Goal: Task Accomplishment & Management: Use online tool/utility

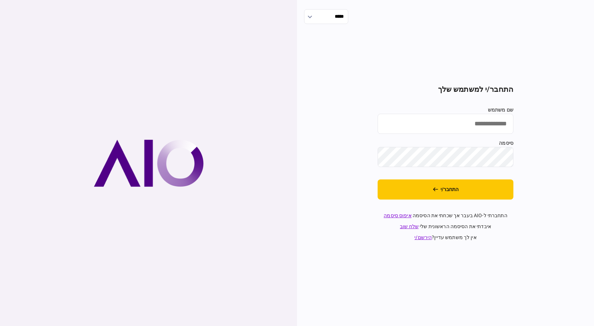
click at [472, 129] on input "שם משתמש" at bounding box center [446, 124] width 136 height 20
type input "**********"
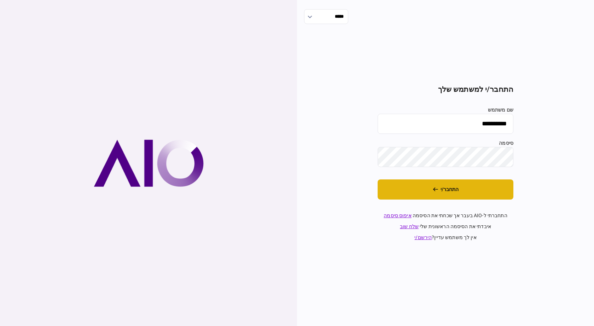
click at [452, 199] on button "התחבר/י" at bounding box center [446, 190] width 136 height 20
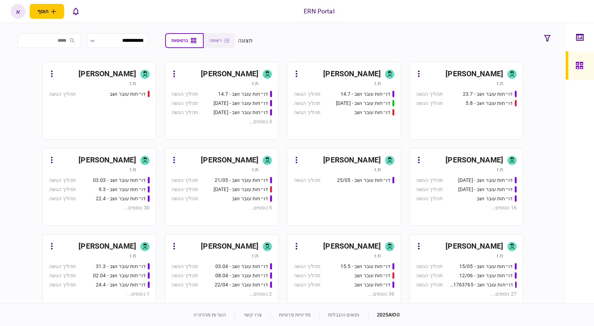
scroll to position [151, 0]
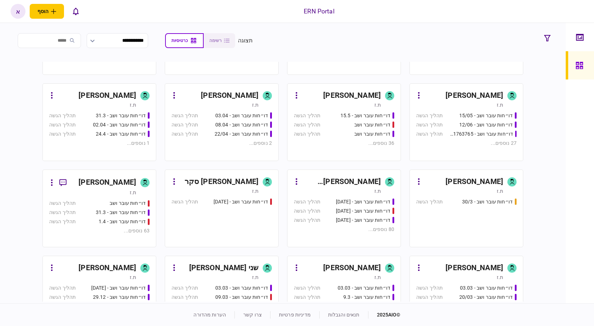
click at [341, 272] on div "[PERSON_NAME]" at bounding box center [341, 268] width 79 height 11
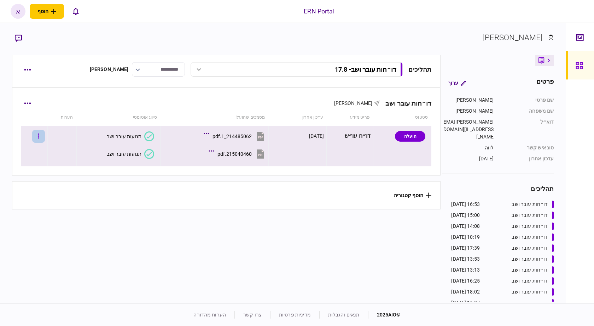
click at [45, 138] on button "button" at bounding box center [38, 136] width 13 height 13
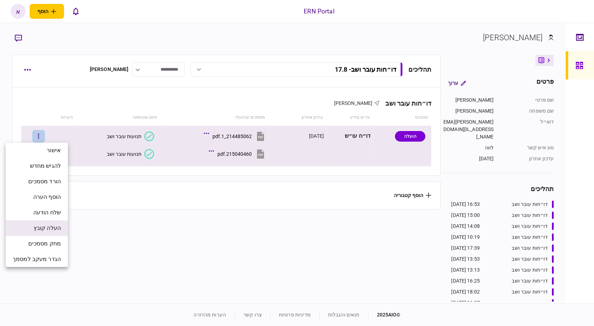
click at [60, 226] on span "העלה קובץ" at bounding box center [47, 228] width 27 height 8
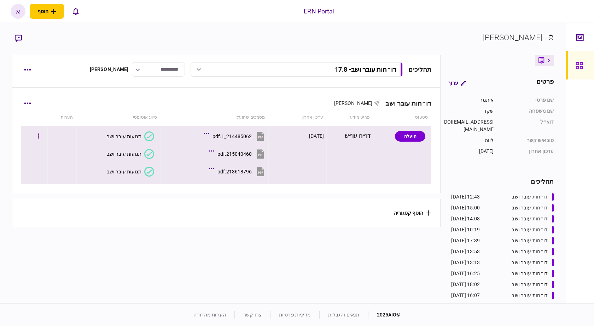
click at [130, 172] on div "תנועות עובר ושב" at bounding box center [124, 172] width 35 height 6
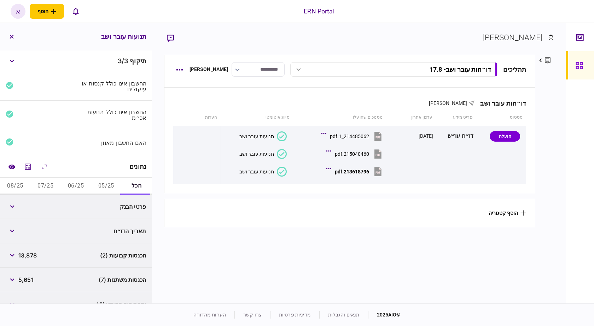
click at [114, 182] on button "05/25" at bounding box center [106, 186] width 30 height 17
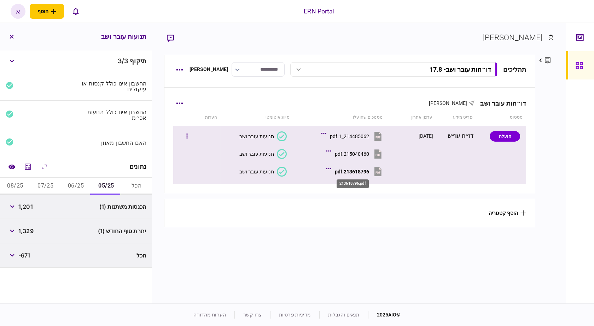
click at [363, 172] on div "213618796.pdf" at bounding box center [352, 172] width 34 height 6
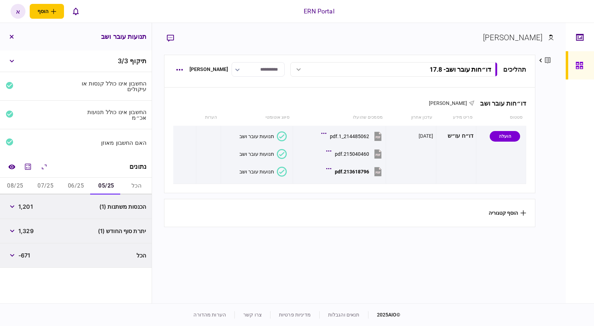
click at [30, 205] on span "1,201" at bounding box center [25, 207] width 14 height 8
copy span "1,201"
click at [33, 230] on span "1,329" at bounding box center [25, 231] width 15 height 8
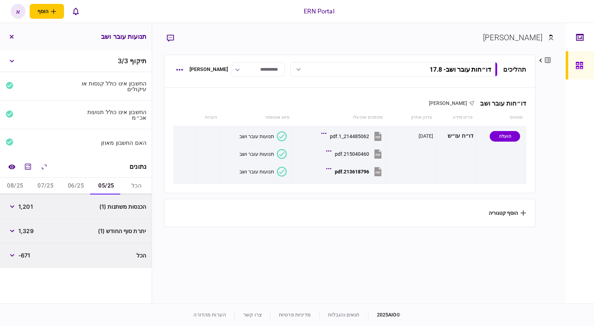
copy div
click at [26, 231] on span "1,329" at bounding box center [25, 231] width 15 height 8
copy span "1,329"
click at [72, 182] on button "06/25" at bounding box center [76, 186] width 30 height 17
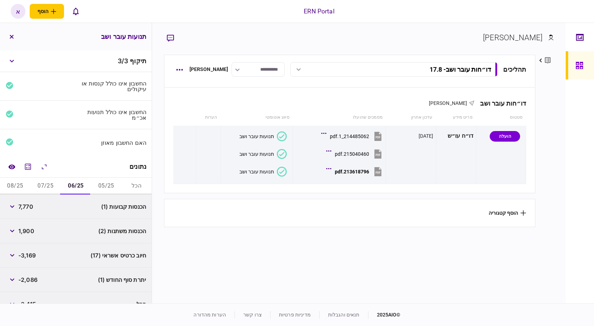
click at [28, 203] on span "7,770" at bounding box center [25, 207] width 15 height 8
copy span "7,770"
click at [10, 204] on button "button" at bounding box center [12, 207] width 13 height 13
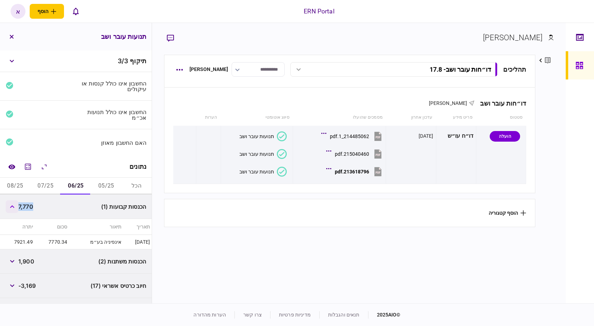
click at [11, 204] on button "button" at bounding box center [12, 207] width 13 height 13
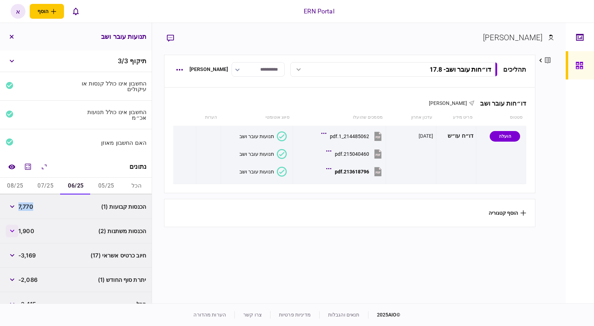
click at [11, 234] on button "button" at bounding box center [12, 231] width 13 height 13
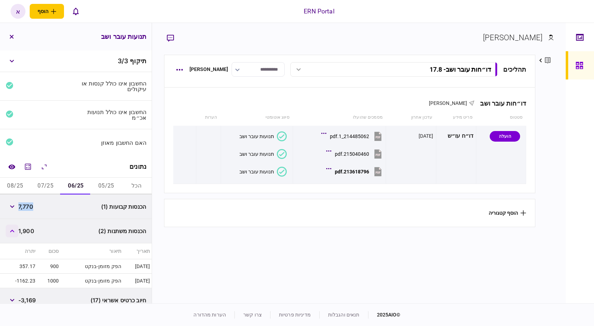
click at [11, 234] on button "button" at bounding box center [12, 231] width 13 height 13
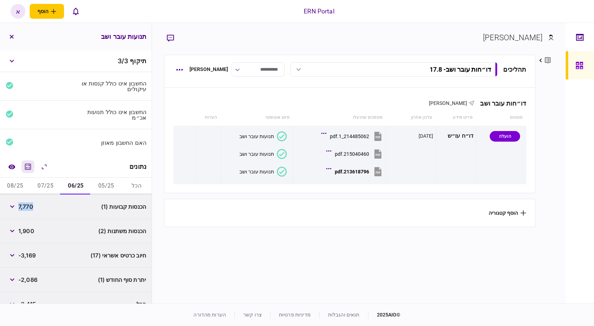
click at [28, 166] on icon "מחשבון" at bounding box center [28, 167] width 6 height 6
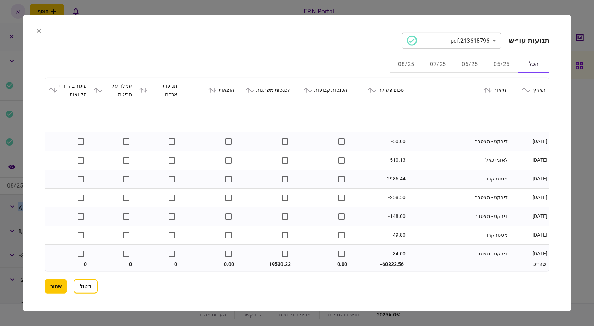
scroll to position [1252, 0]
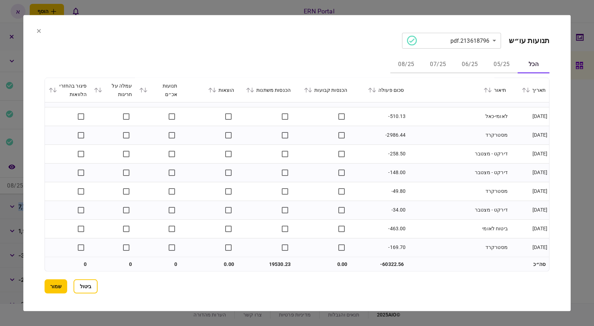
drag, startPoint x: 60, startPoint y: 288, endPoint x: 66, endPoint y: 291, distance: 7.4
click at [60, 288] on button "שמור" at bounding box center [56, 287] width 23 height 14
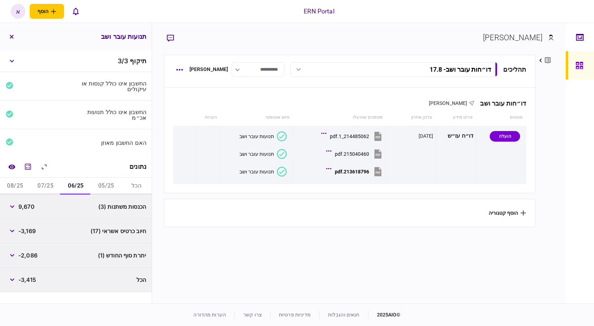
click at [29, 205] on span "9,670" at bounding box center [26, 207] width 16 height 8
copy div "9,670"
click at [30, 256] on span "-2,086" at bounding box center [27, 255] width 19 height 8
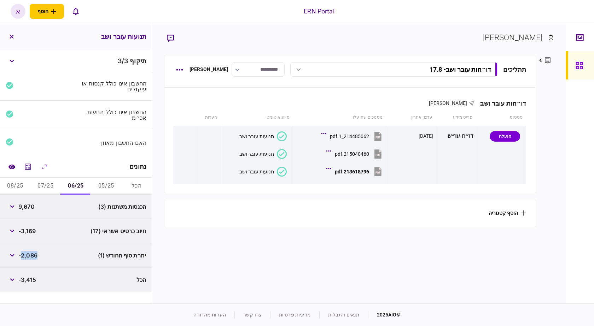
click at [30, 256] on span "-2,086" at bounding box center [27, 255] width 19 height 8
copy span "2,086"
drag, startPoint x: 55, startPoint y: 186, endPoint x: 51, endPoint y: 187, distance: 4.5
click at [54, 186] on button "07/25" at bounding box center [45, 186] width 30 height 17
click at [24, 205] on span "8,303" at bounding box center [26, 207] width 17 height 8
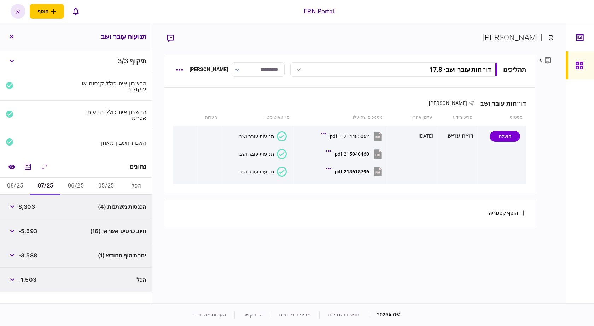
click at [24, 206] on span "8,303" at bounding box center [26, 207] width 17 height 8
copy span "8,303"
click at [29, 255] on span "-3,588" at bounding box center [27, 255] width 19 height 8
copy span "3,588"
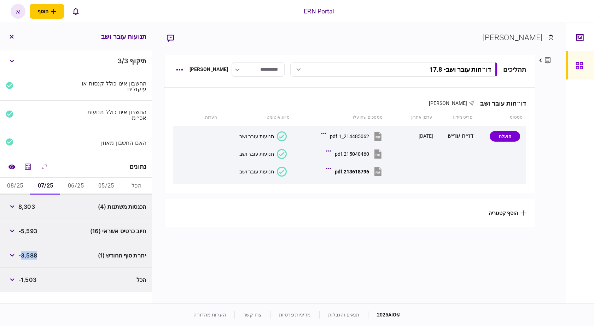
click at [24, 186] on button "08/25" at bounding box center [15, 186] width 30 height 17
click at [22, 207] on span "355" at bounding box center [23, 207] width 11 height 8
copy span "355"
click at [31, 256] on span "-8,054" at bounding box center [27, 255] width 19 height 8
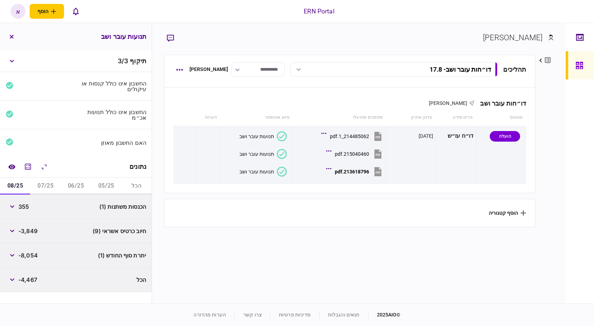
click at [31, 256] on span "-8,054" at bounding box center [27, 255] width 19 height 8
copy span "8,054"
